Goal: Obtain resource: Download file/media

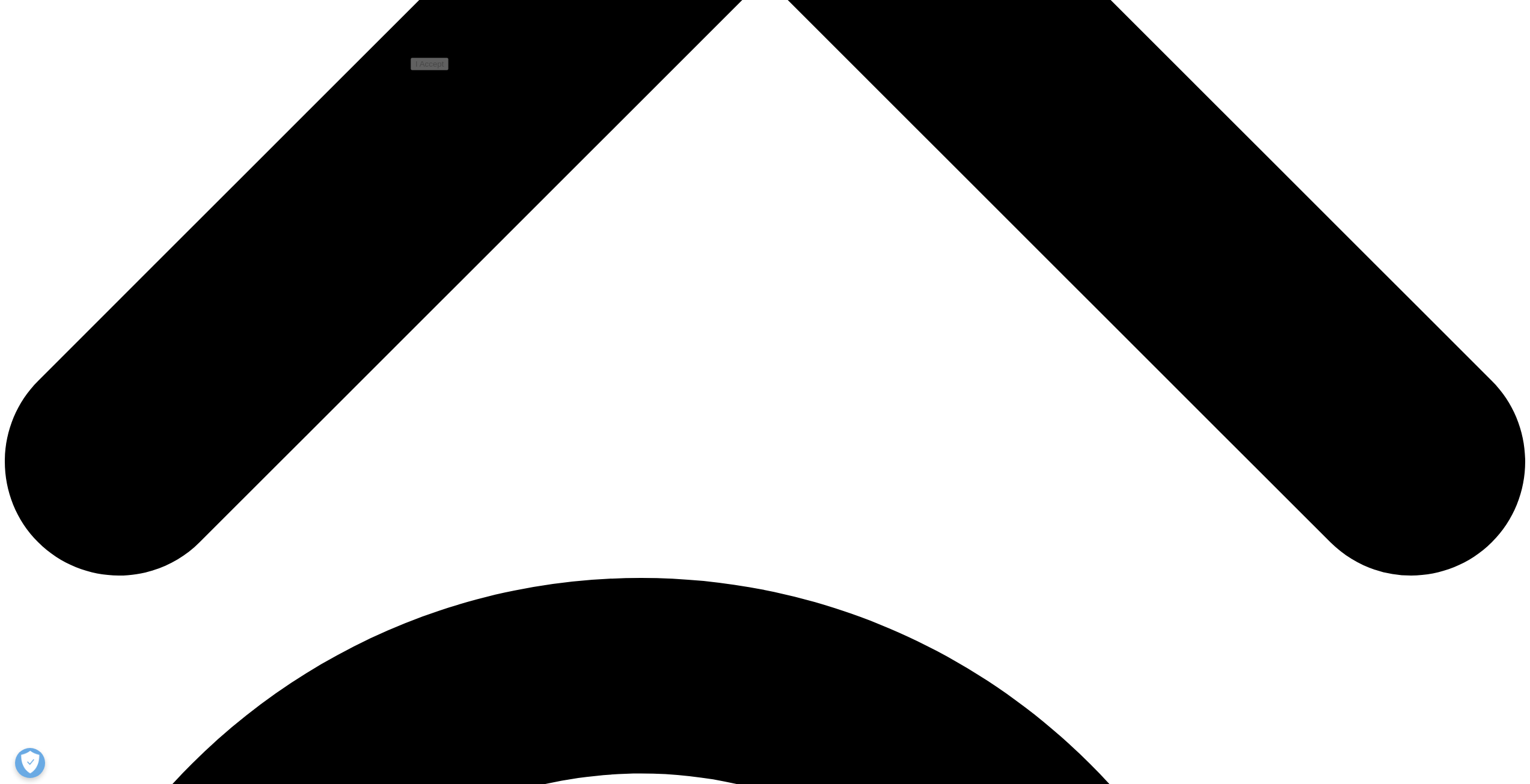
scroll to position [914, 710]
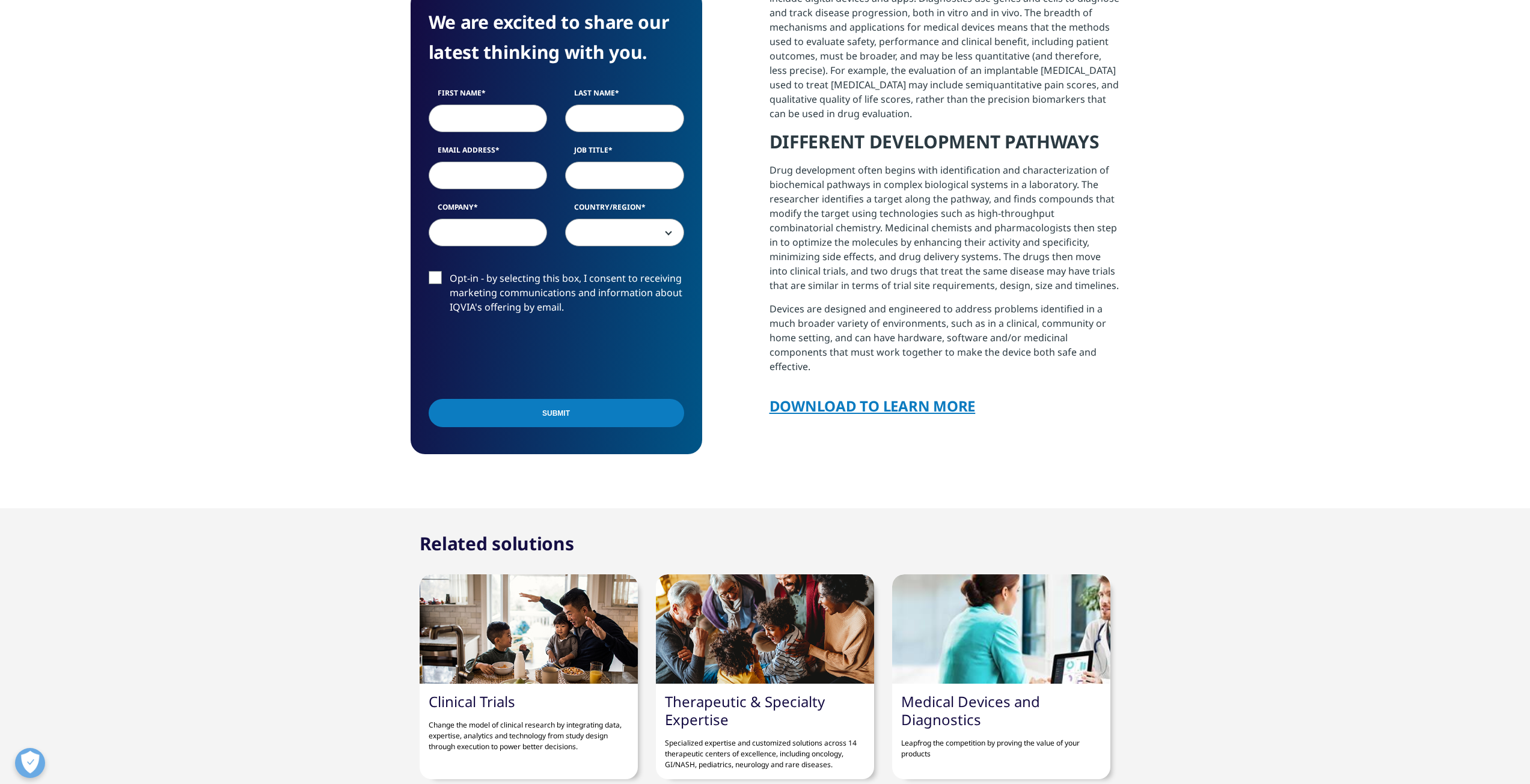
scroll to position [914, 710]
click at [478, 117] on input "First Name" at bounding box center [488, 118] width 119 height 27
type input "Nurcan"
type input "COSKUN"
click at [470, 176] on input "Email Address" at bounding box center [488, 175] width 119 height 27
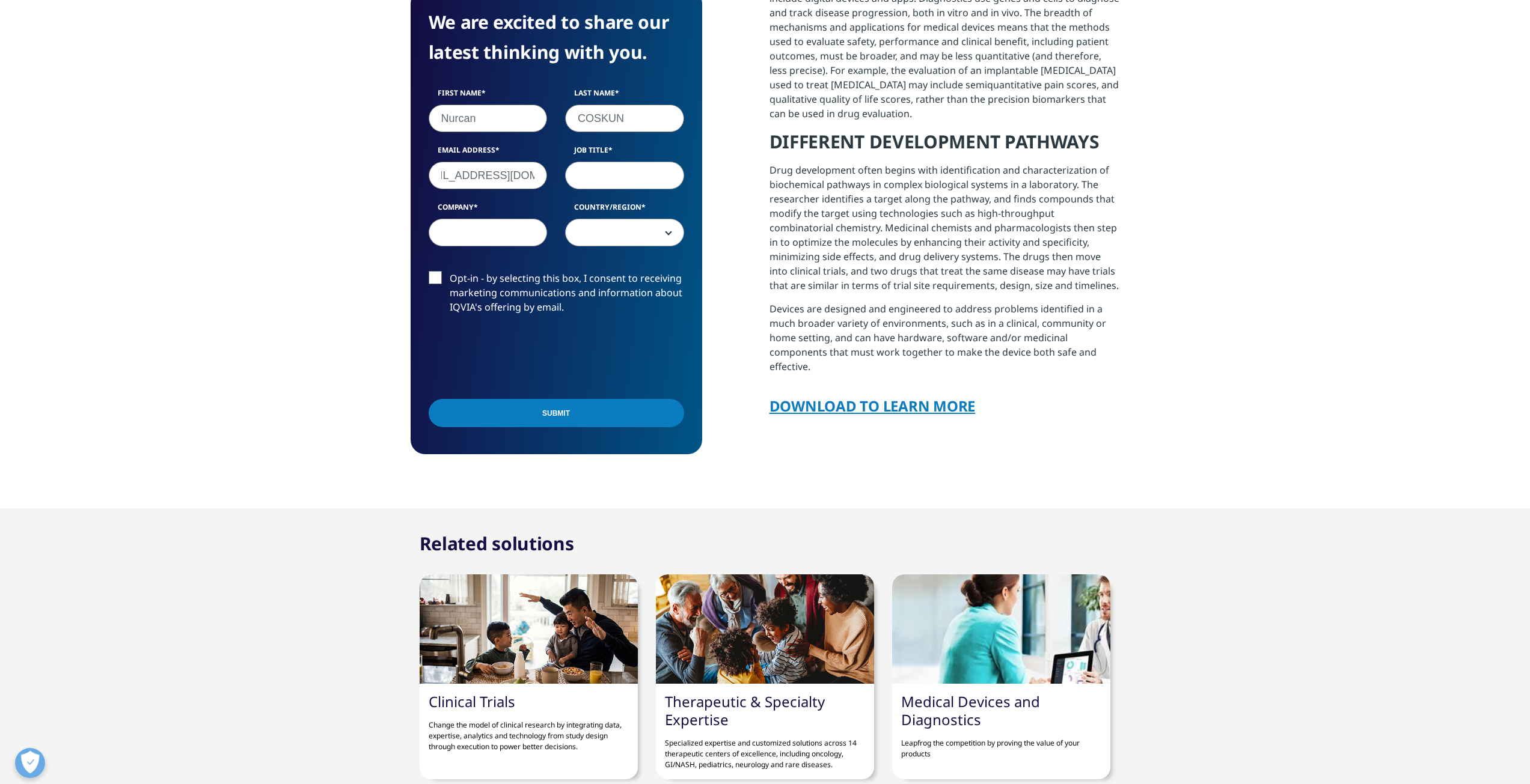
scroll to position [0, 37]
type input "[EMAIL_ADDRESS][DOMAIN_NAME]"
type input "PML"
click at [457, 228] on input "Company" at bounding box center [488, 232] width 119 height 27
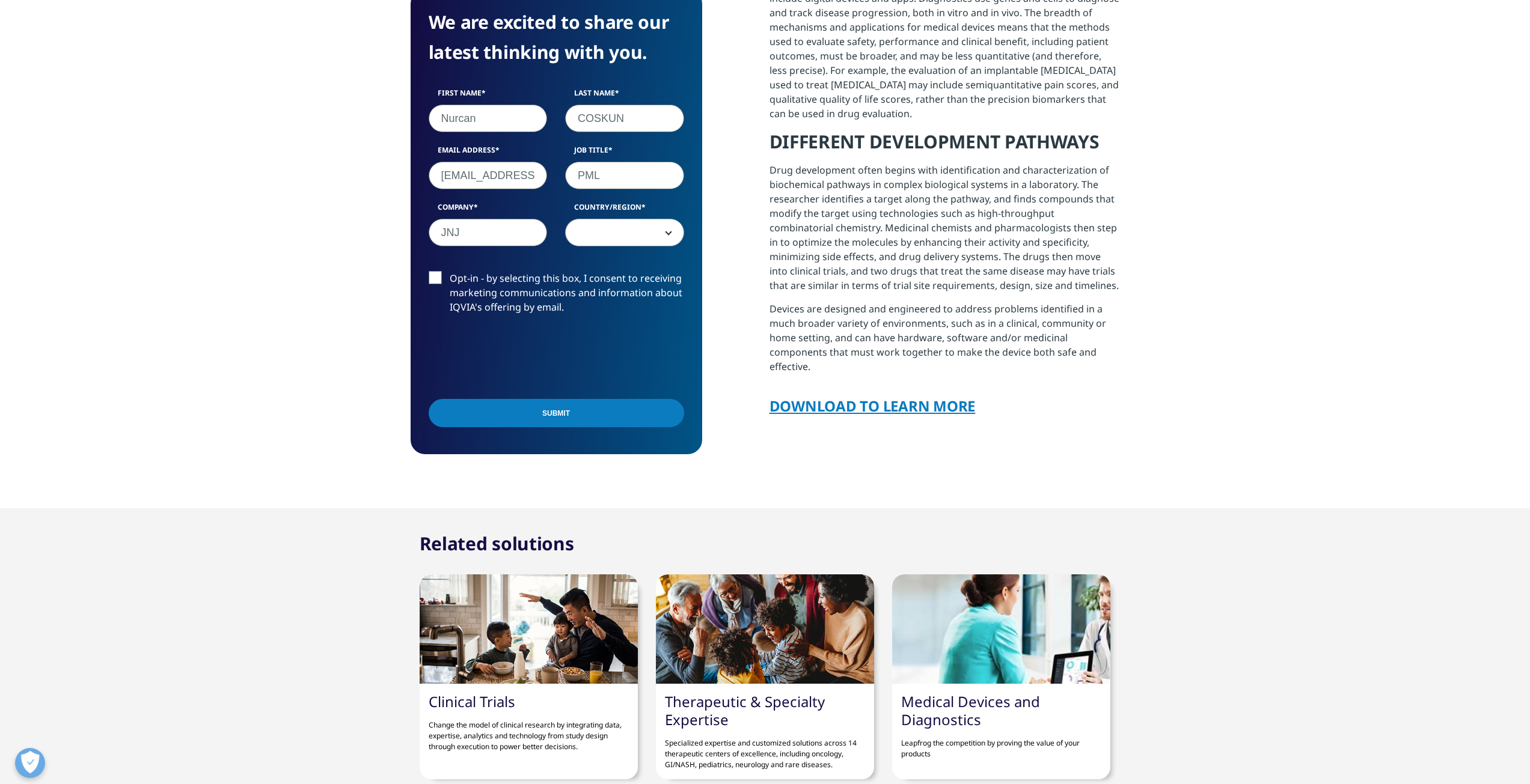
type input "JNJ"
click at [650, 233] on span at bounding box center [624, 233] width 118 height 27
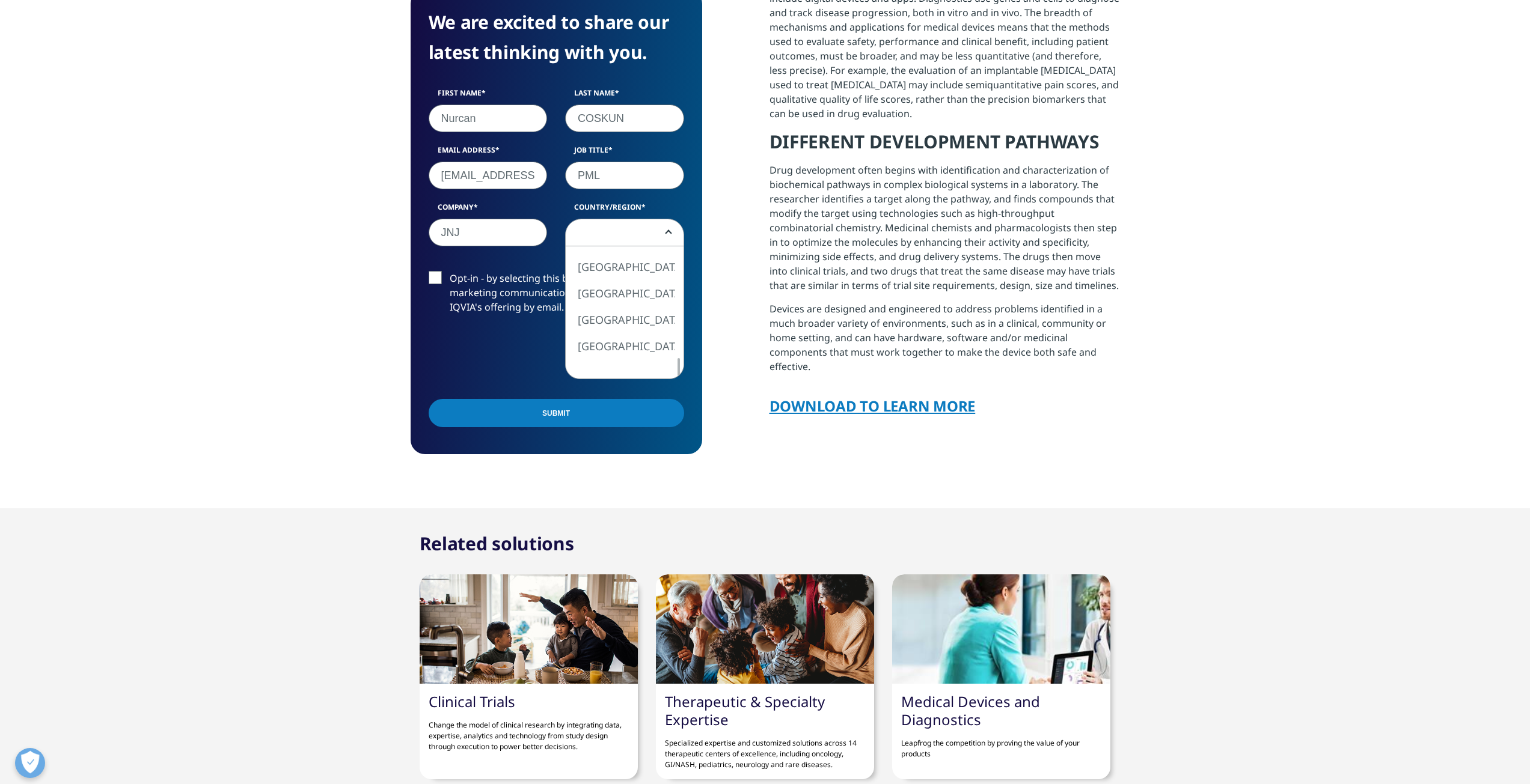
click at [676, 366] on div at bounding box center [678, 367] width 10 height 18
select select "Switzerland"
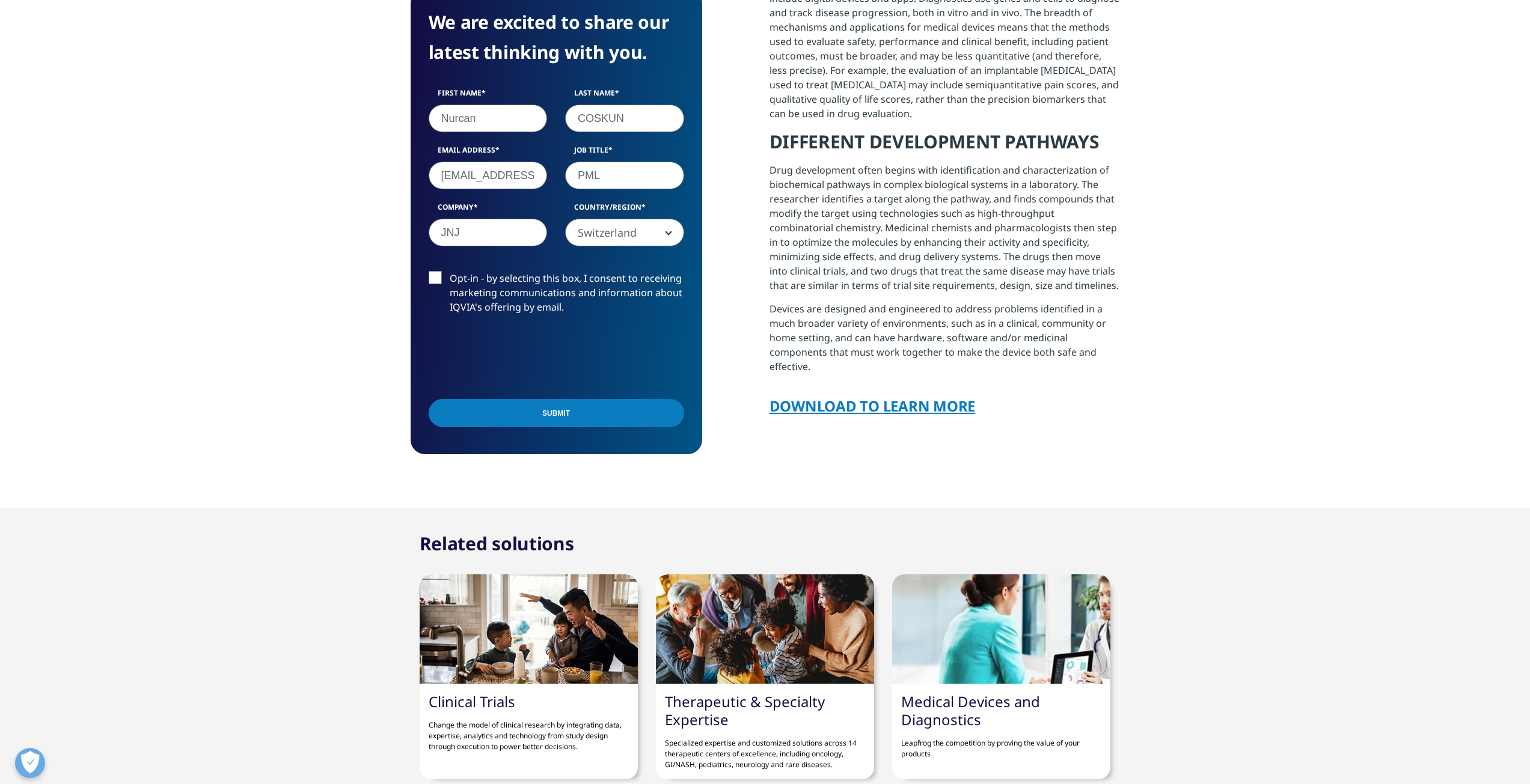
click at [444, 276] on label "Opt-in - by selecting this box, I consent to receiving marketing communications…" at bounding box center [556, 296] width 255 height 50
click at [450, 271] on input "Opt-in - by selecting this box, I consent to receiving marketing communications…" at bounding box center [450, 271] width 0 height 0
click at [436, 274] on label "Opt-in - by selecting this box, I consent to receiving marketing communications…" at bounding box center [556, 296] width 255 height 50
click at [450, 271] on input "Opt-in - by selecting this box, I consent to receiving marketing communications…" at bounding box center [450, 271] width 0 height 0
click at [439, 274] on label "Opt-in - by selecting this box, I consent to receiving marketing communications…" at bounding box center [556, 296] width 255 height 50
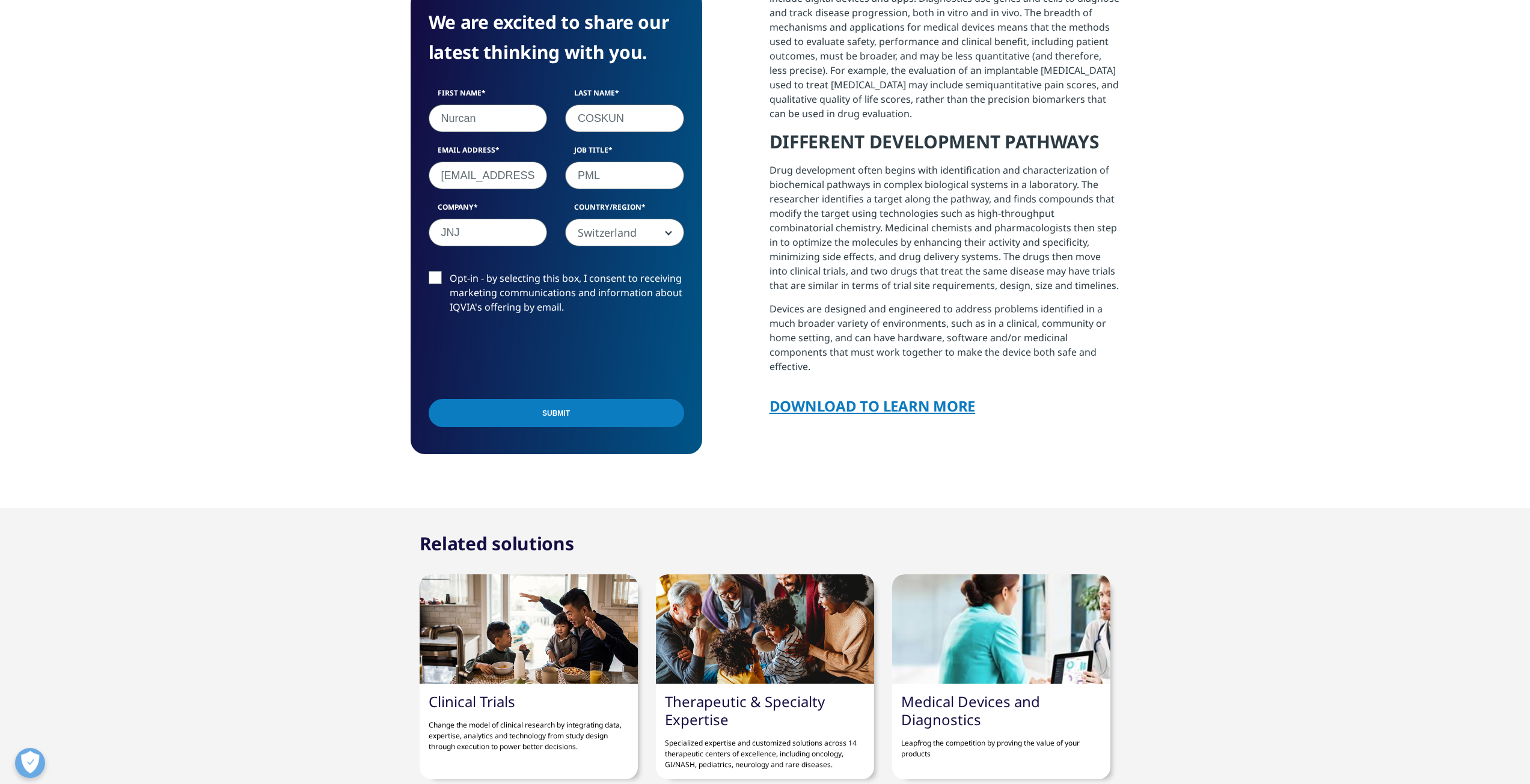
click at [450, 271] on input "Opt-in - by selecting this box, I consent to receiving marketing communications…" at bounding box center [450, 271] width 0 height 0
drag, startPoint x: 515, startPoint y: 408, endPoint x: 576, endPoint y: 431, distance: 65.2
click at [515, 408] on input "Submit" at bounding box center [556, 413] width 255 height 28
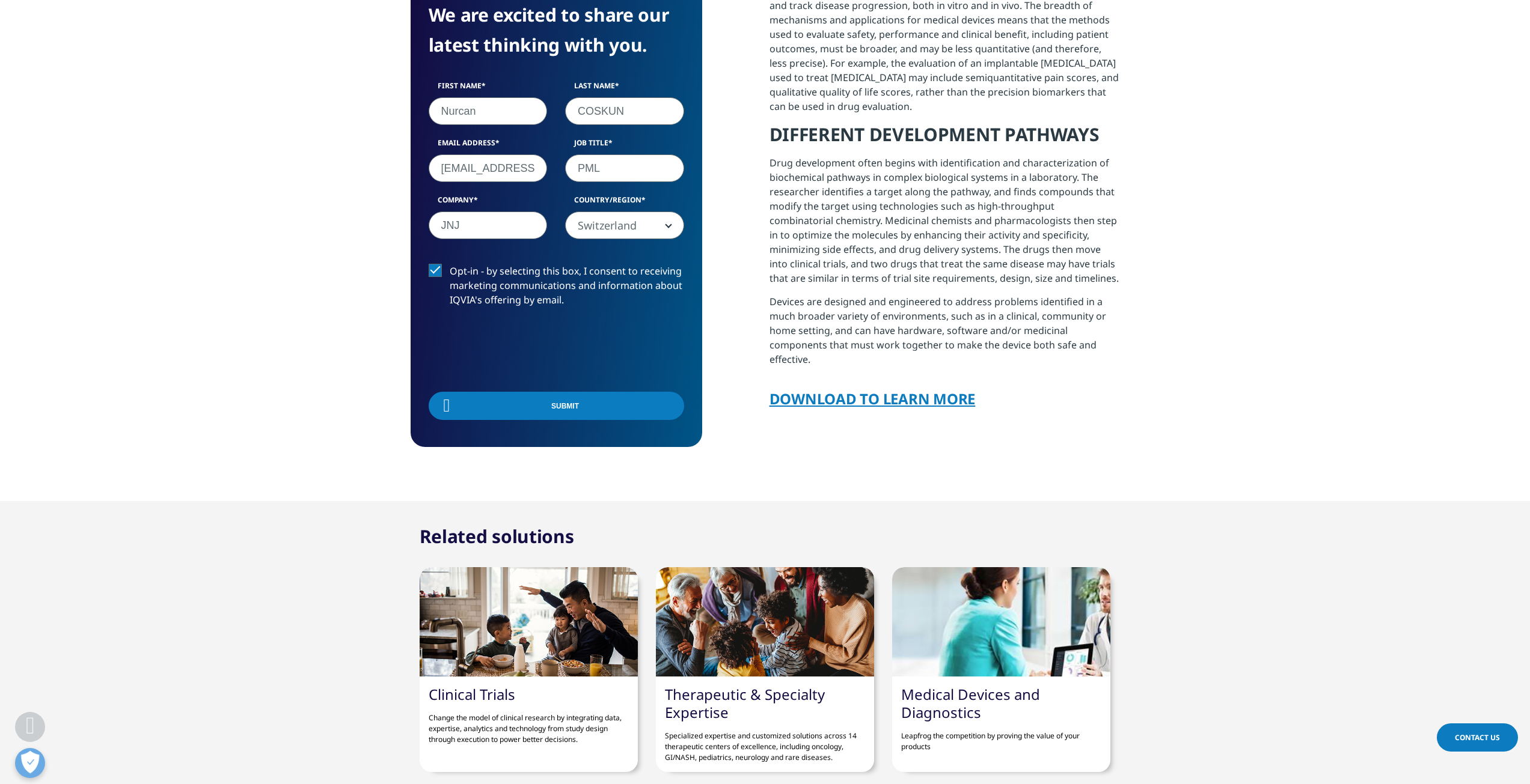
scroll to position [94, 292]
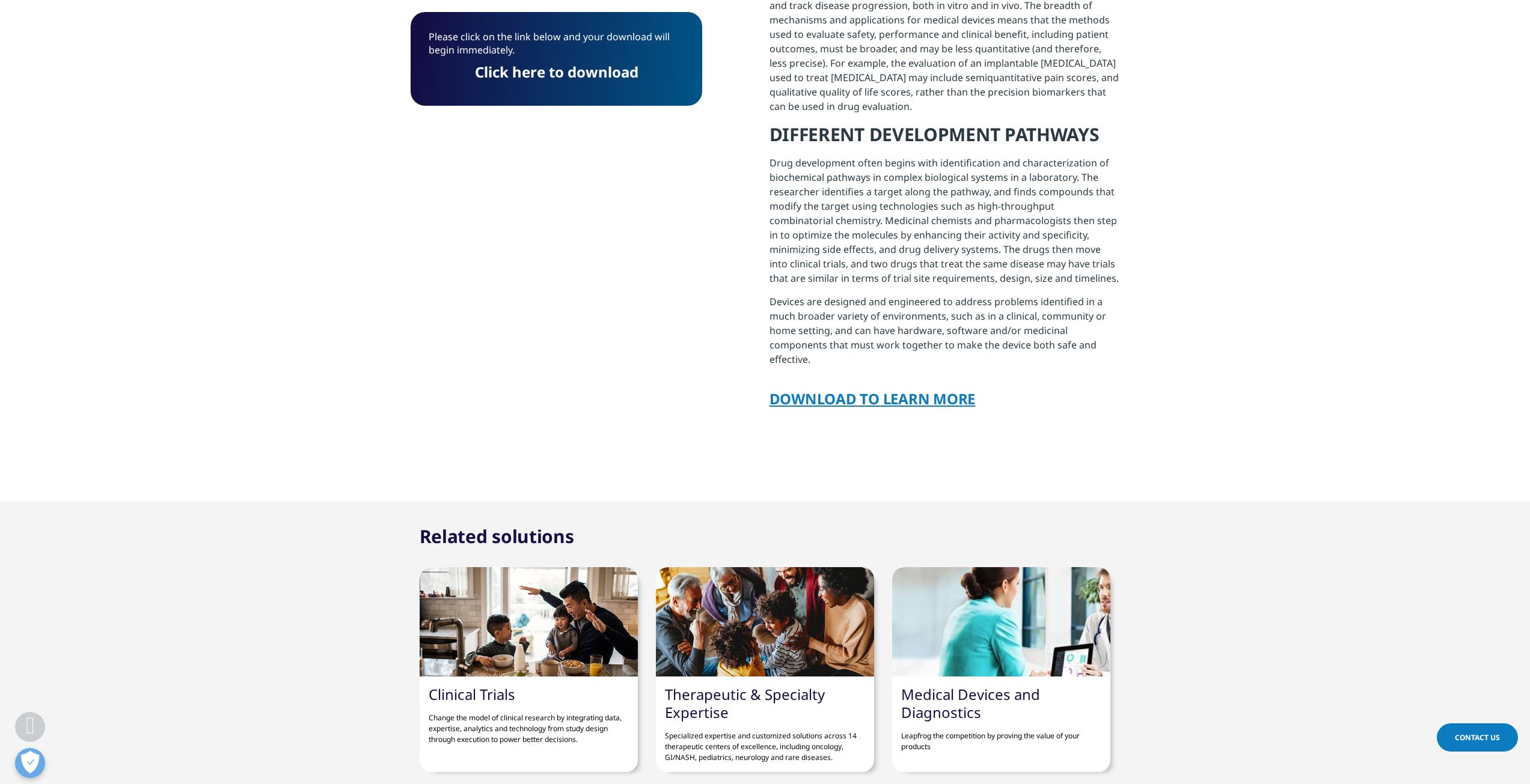
click at [575, 73] on link "Click here to download" at bounding box center [557, 72] width 164 height 20
